Goal: Navigation & Orientation: Understand site structure

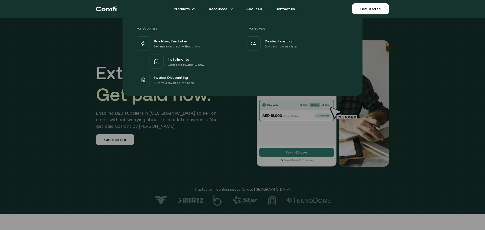
click at [94, 39] on div "For Suppliers For Buyers Buy Now, Pay Later Sell more on credit without risks I…" at bounding box center [242, 55] width 485 height 82
click at [95, 57] on div "For Suppliers For Buyers Buy Now, Pay Later Sell more on credit without risks I…" at bounding box center [242, 55] width 485 height 82
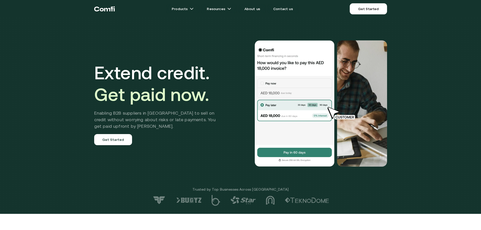
click at [106, 10] on icon "Return to the top of the Comfi home page" at bounding box center [104, 8] width 21 height 15
